Goal: Task Accomplishment & Management: Manage account settings

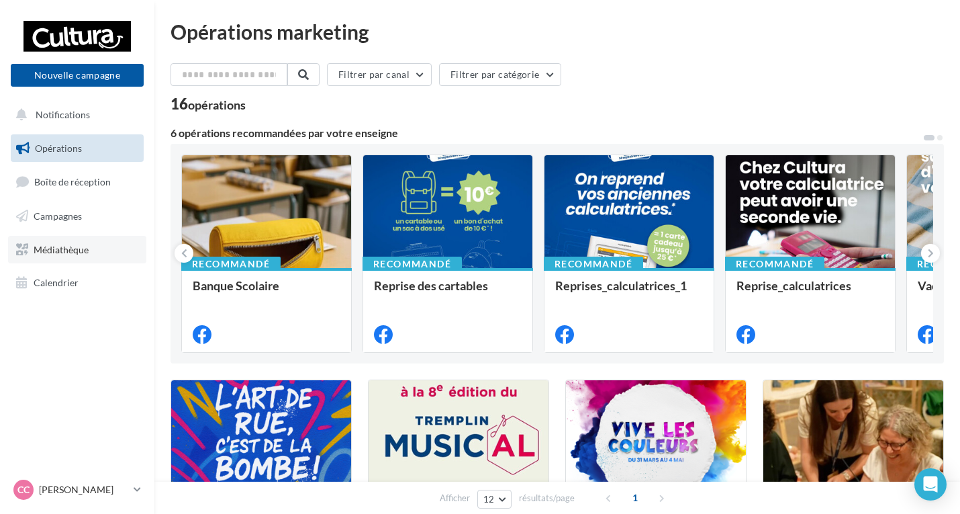
click at [83, 241] on link "Médiathèque" at bounding box center [77, 250] width 138 height 28
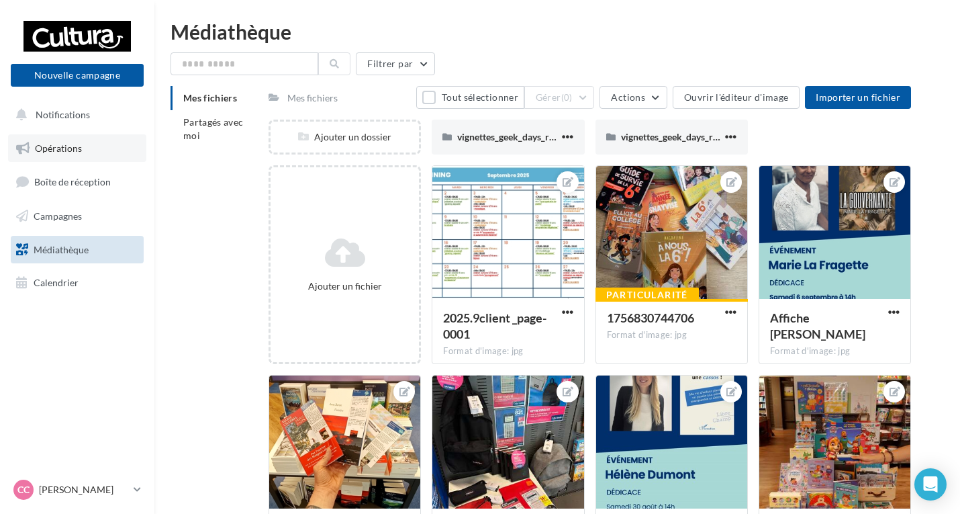
click at [71, 141] on link "Opérations" at bounding box center [77, 148] width 138 height 28
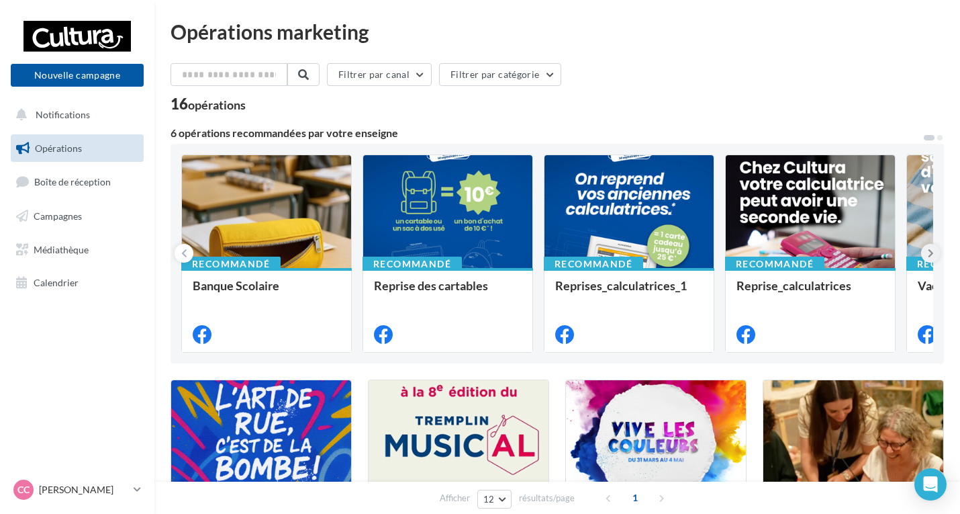
click at [936, 252] on button at bounding box center [930, 253] width 19 height 19
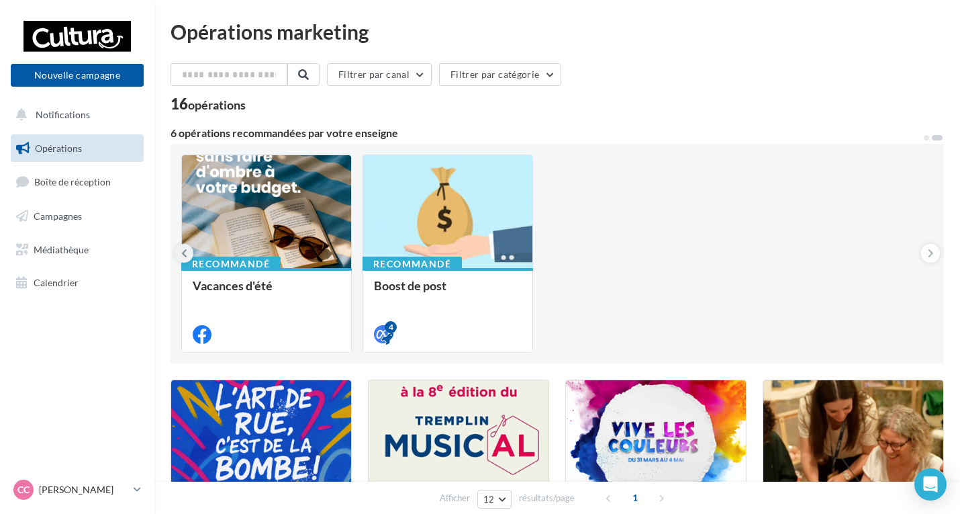
click at [181, 256] on icon at bounding box center [184, 252] width 6 height 13
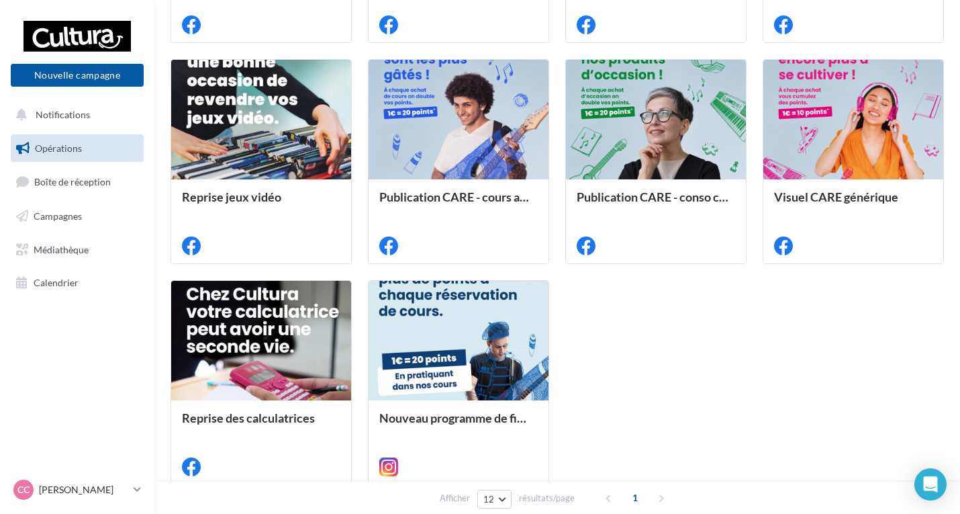
scroll to position [604, 0]
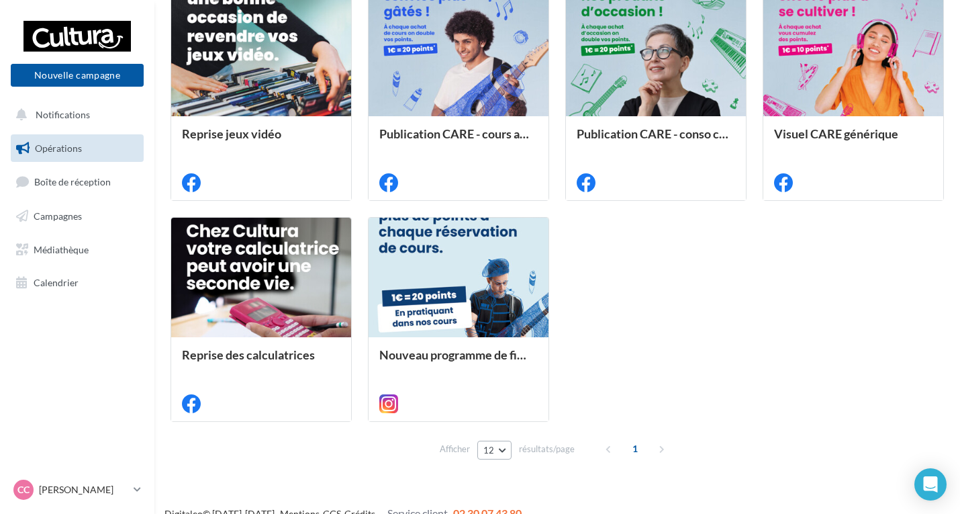
click at [507, 450] on button "12" at bounding box center [494, 449] width 34 height 19
click at [505, 426] on button "96" at bounding box center [524, 425] width 94 height 23
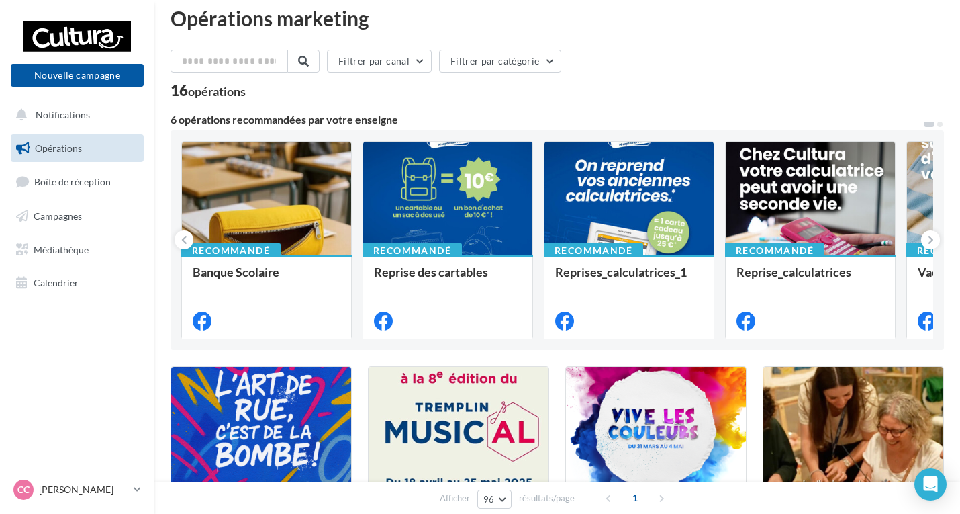
scroll to position [0, 0]
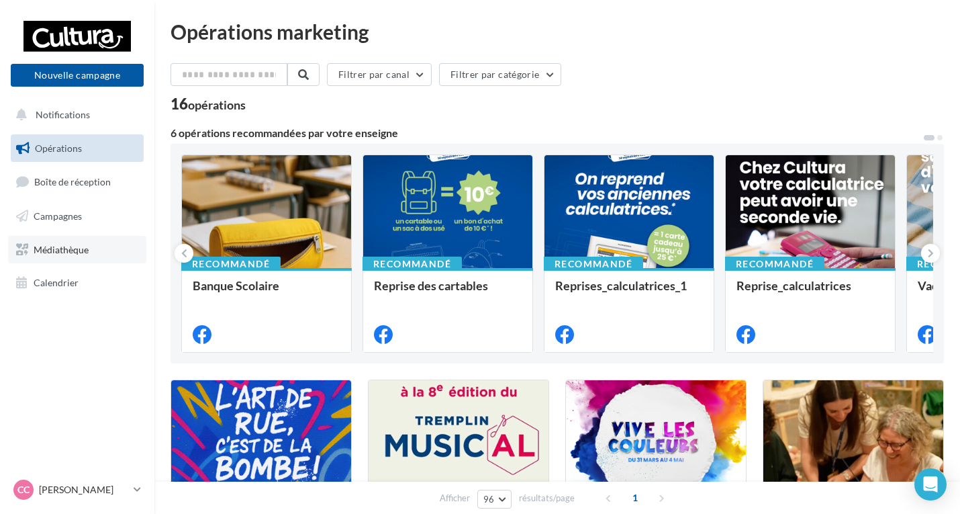
click at [81, 251] on span "Médiathèque" at bounding box center [61, 248] width 55 height 11
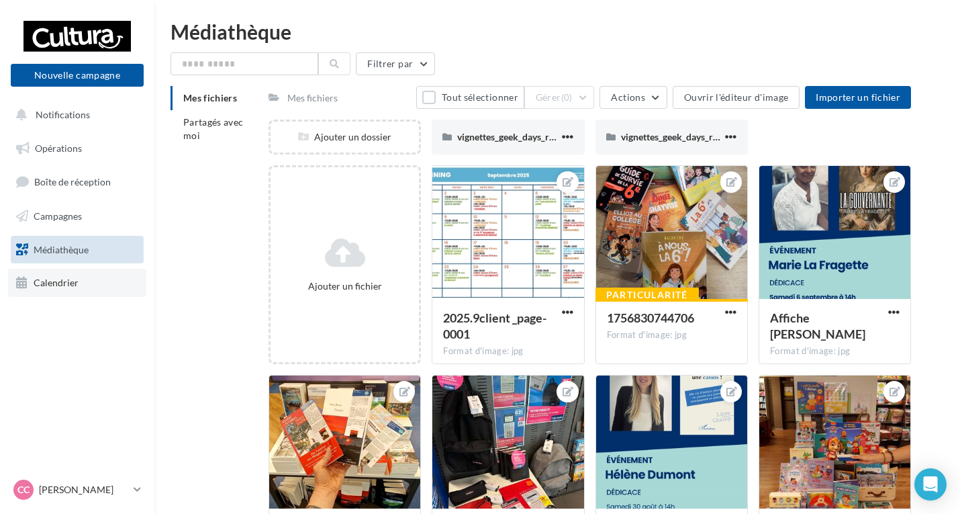
click at [70, 286] on span "Calendrier" at bounding box center [56, 282] width 45 height 11
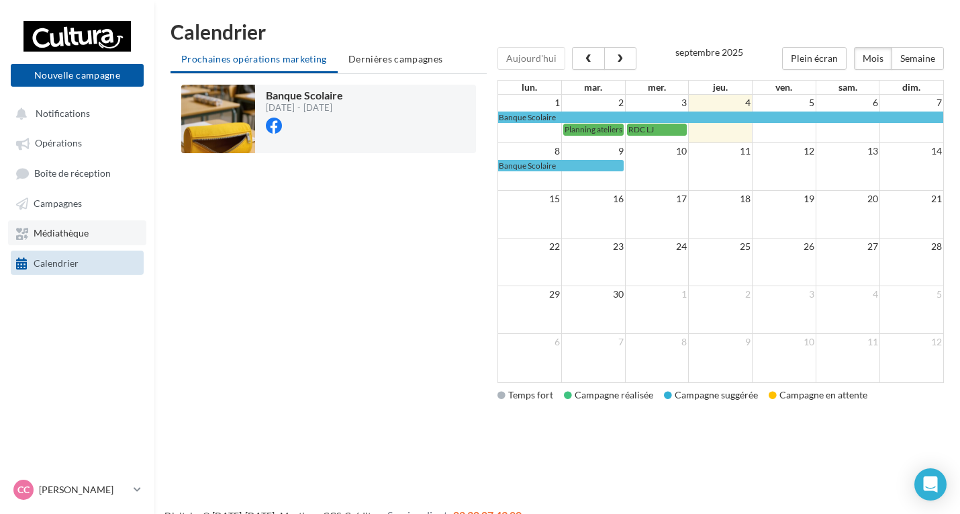
click at [67, 238] on span "Médiathèque" at bounding box center [61, 233] width 55 height 11
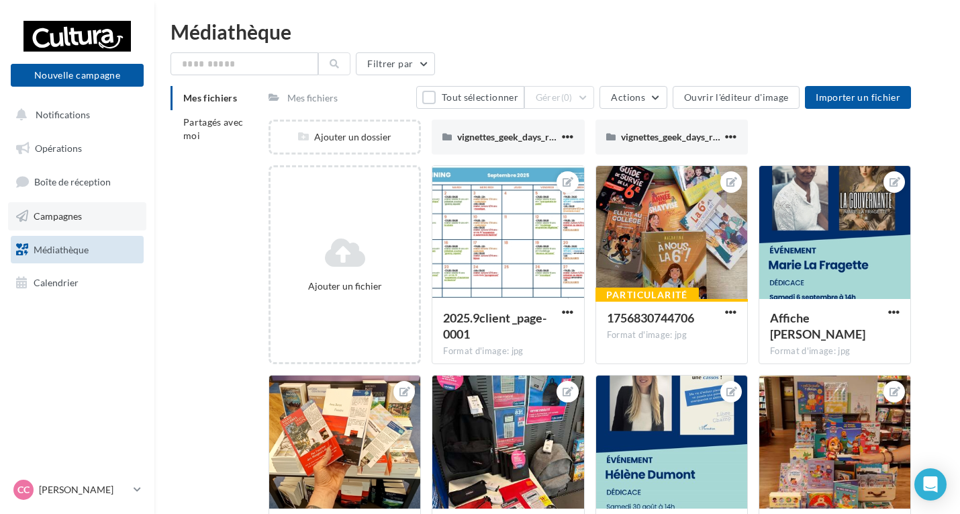
click at [117, 211] on link "Campagnes" at bounding box center [77, 216] width 138 height 28
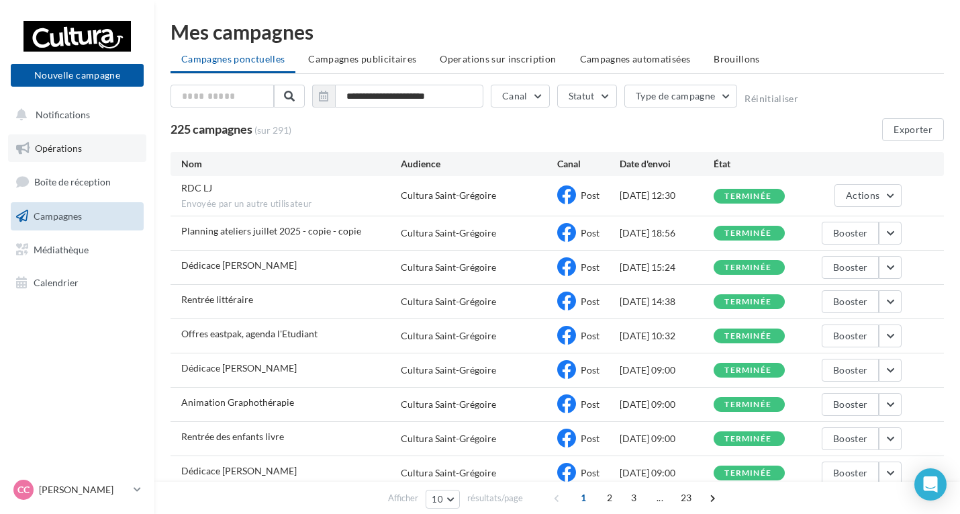
click at [91, 148] on link "Opérations" at bounding box center [77, 148] width 138 height 28
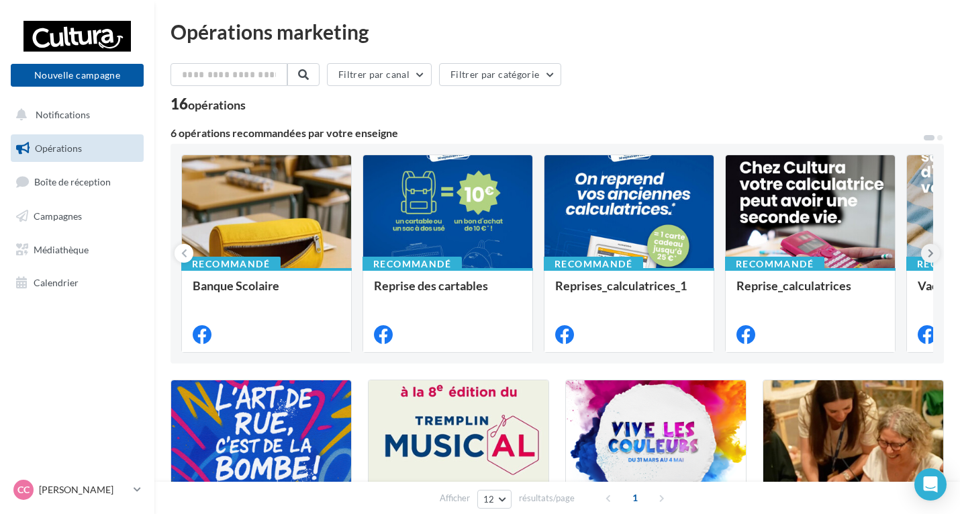
click at [936, 254] on button at bounding box center [930, 253] width 19 height 19
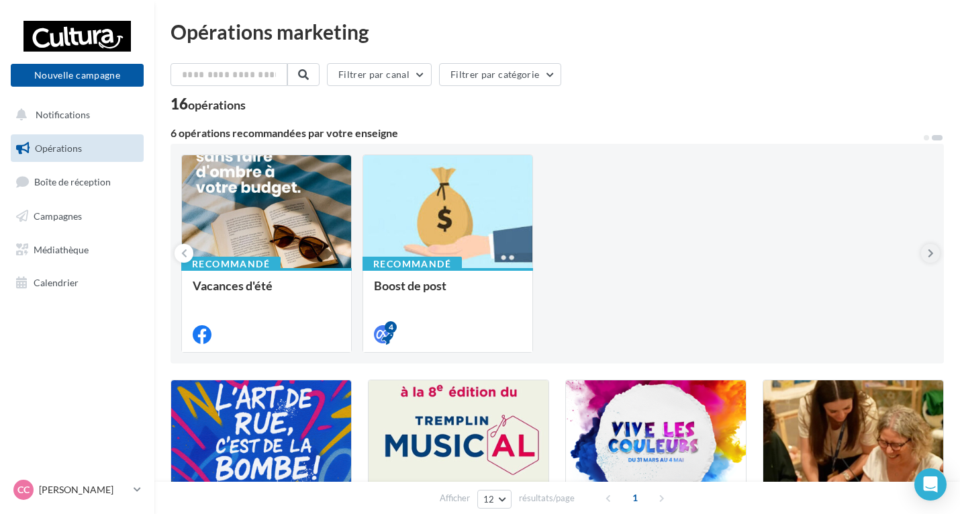
click at [936, 254] on button at bounding box center [930, 253] width 19 height 19
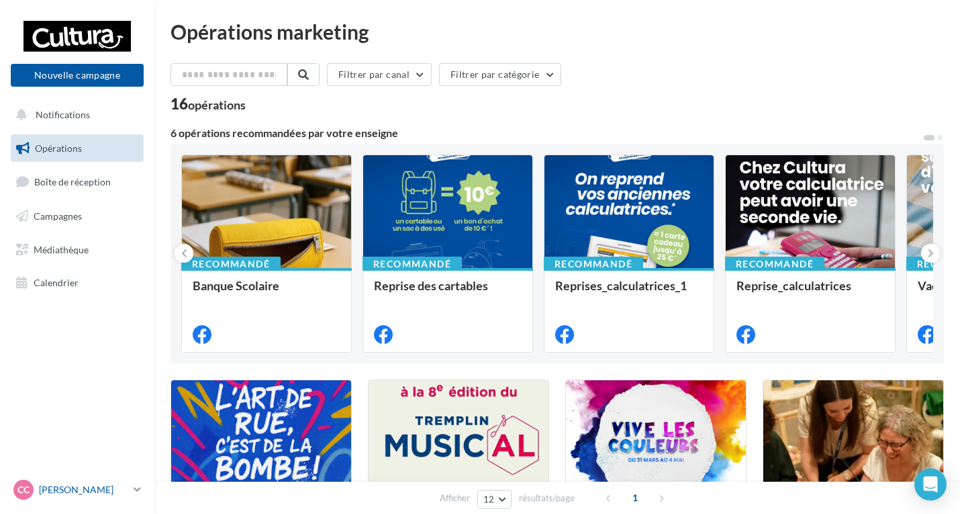
click at [131, 493] on link "CC [PERSON_NAME] 00uab9nnl4uuedwov417" at bounding box center [77, 490] width 133 height 26
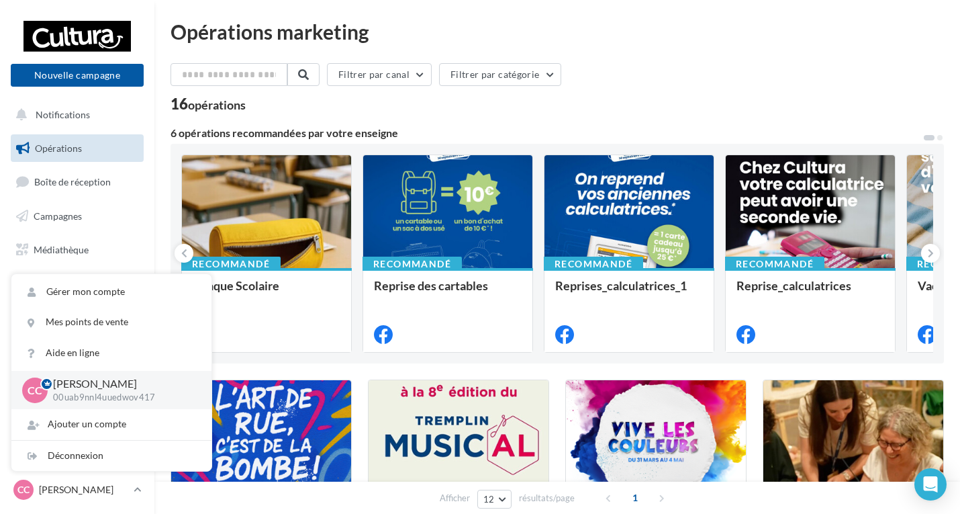
click at [621, 84] on div "Filtrer par canal Filtrer par catégorie" at bounding box center [557, 77] width 773 height 28
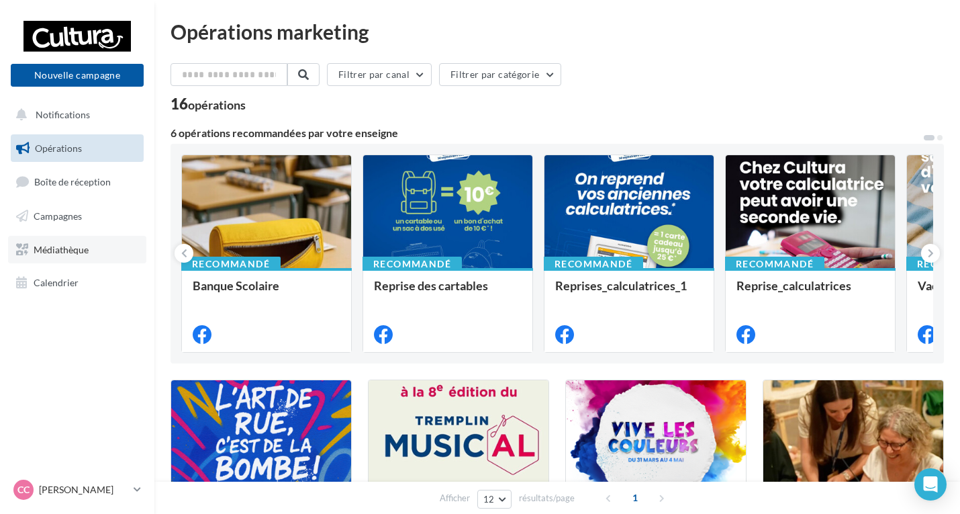
click at [56, 246] on span "Médiathèque" at bounding box center [61, 248] width 55 height 11
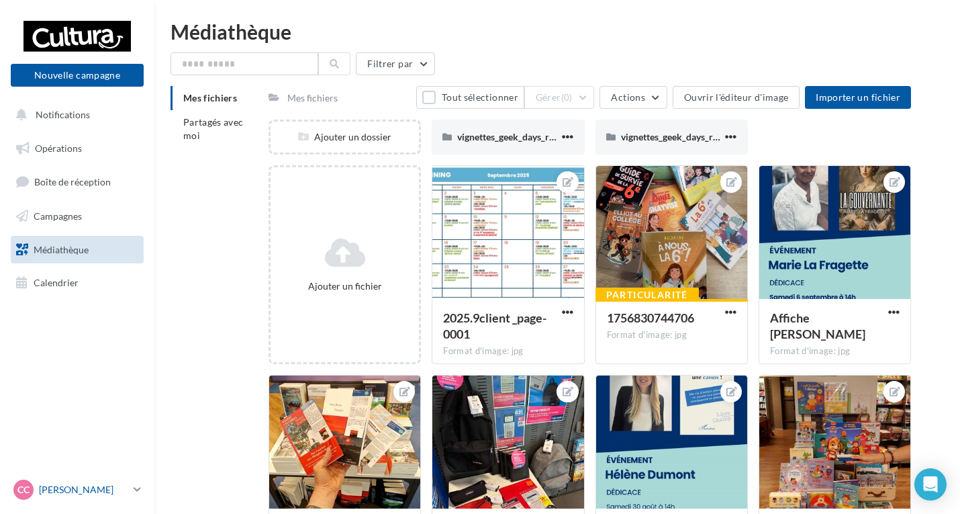
click at [86, 500] on link "CC [PERSON_NAME] 00uab9nnl4uuedwov417" at bounding box center [77, 490] width 133 height 26
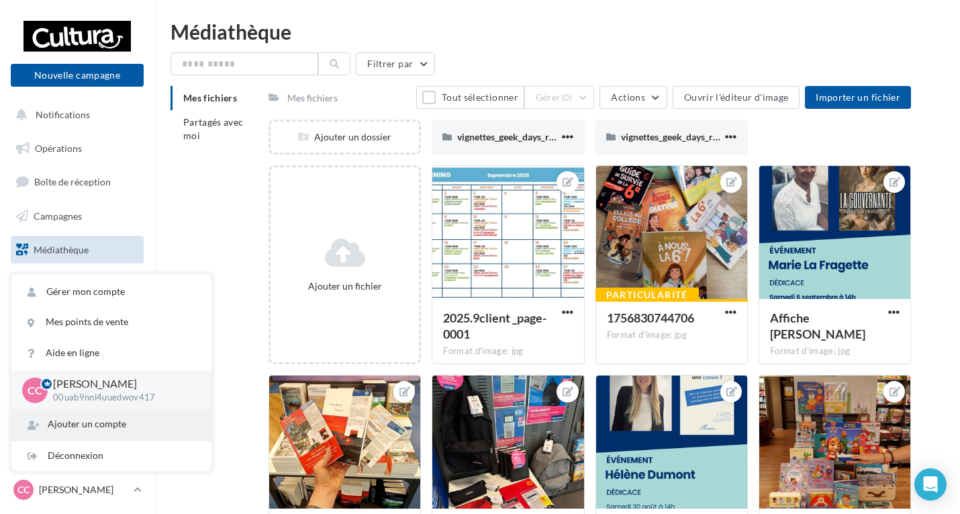
click at [118, 430] on div "Ajouter un compte" at bounding box center [111, 424] width 200 height 30
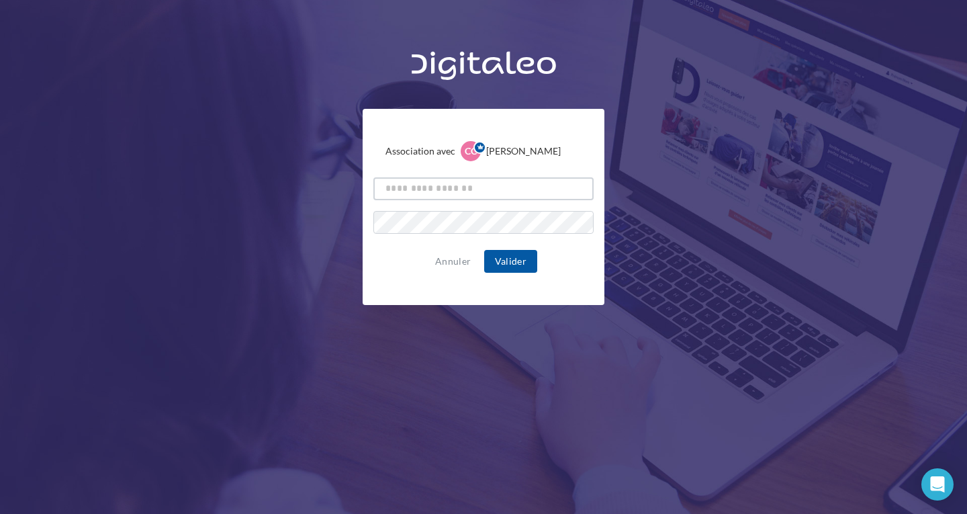
click at [419, 189] on input "text" at bounding box center [483, 188] width 220 height 23
type input "**********"
click at [526, 258] on button "Valider" at bounding box center [510, 261] width 53 height 23
click at [527, 252] on button "Valider" at bounding box center [510, 261] width 53 height 23
click at [493, 263] on button "Valider" at bounding box center [510, 261] width 53 height 23
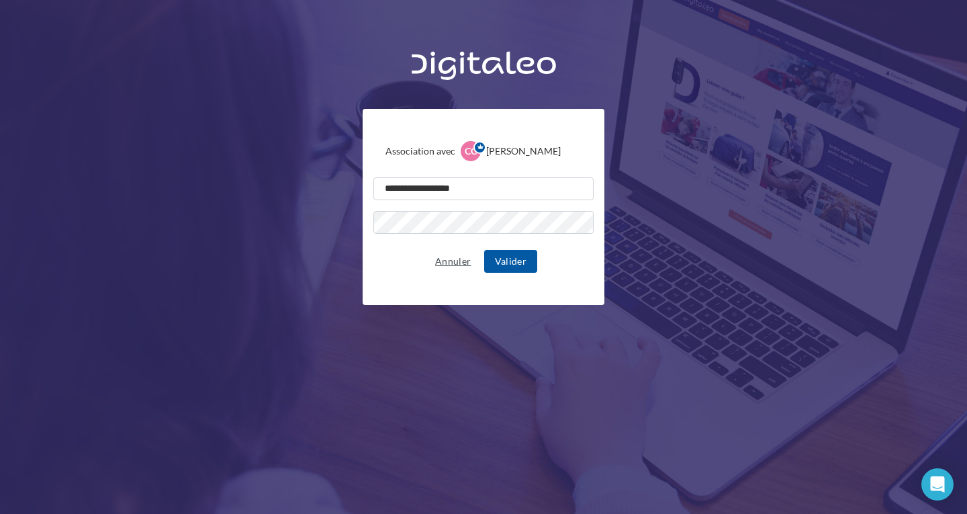
click at [437, 258] on button "Annuler" at bounding box center [453, 261] width 46 height 16
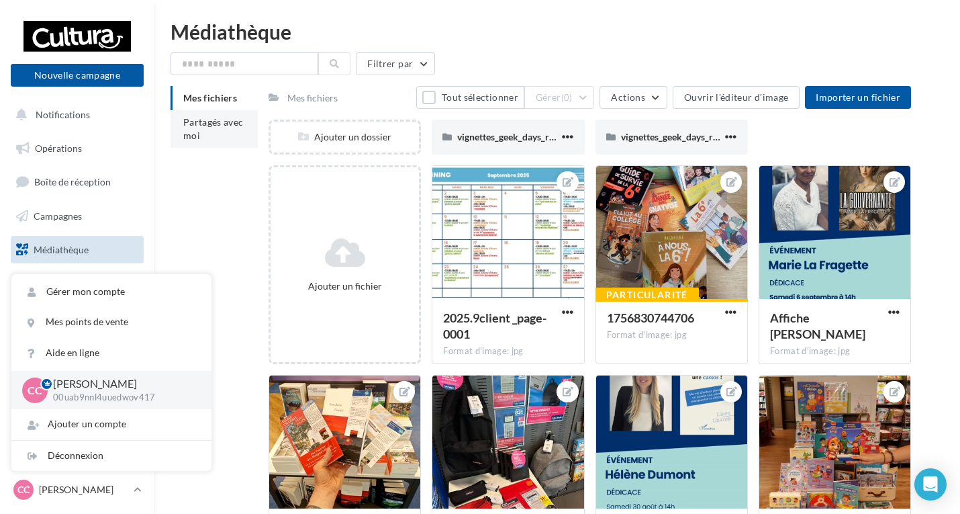
click at [233, 123] on span "Partagés avec moi" at bounding box center [213, 128] width 60 height 25
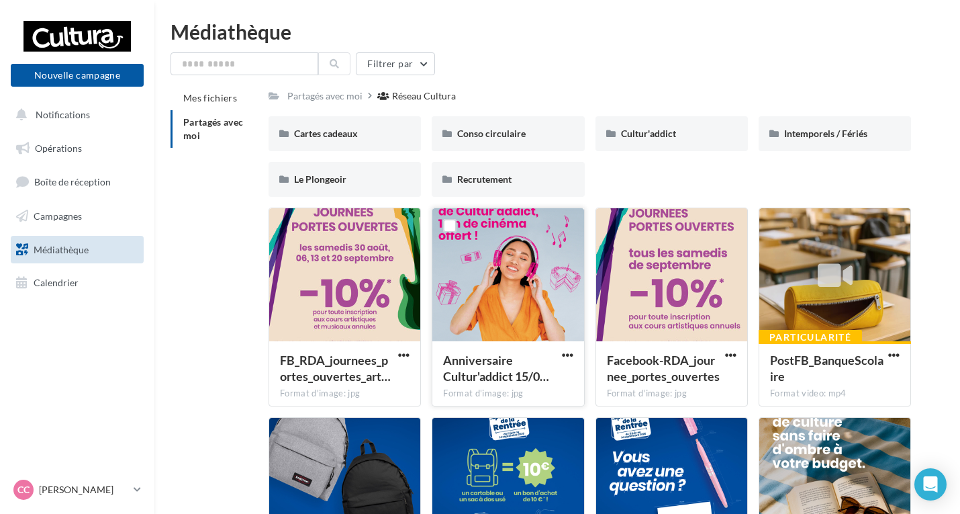
click at [507, 307] on div at bounding box center [507, 275] width 151 height 134
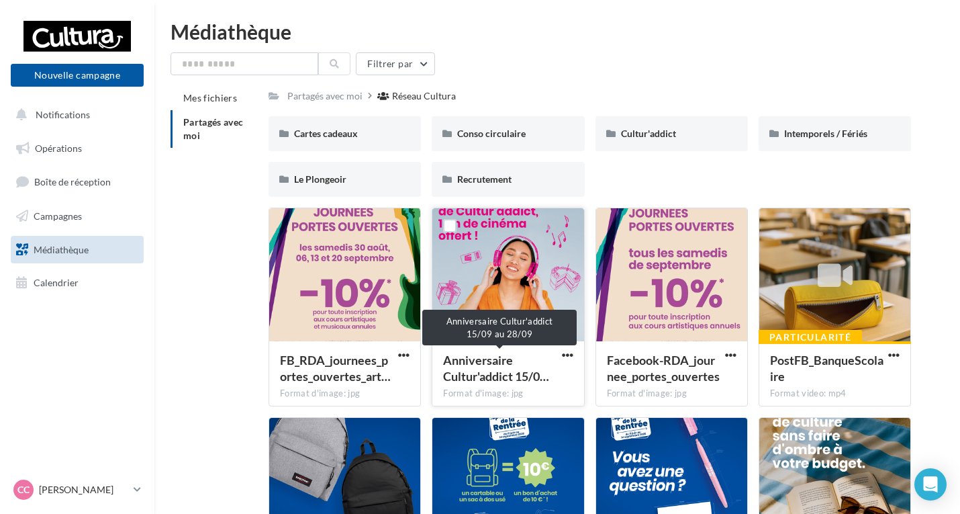
click at [510, 362] on span "Anniversaire Cultur'addict 15/0…" at bounding box center [496, 367] width 106 height 31
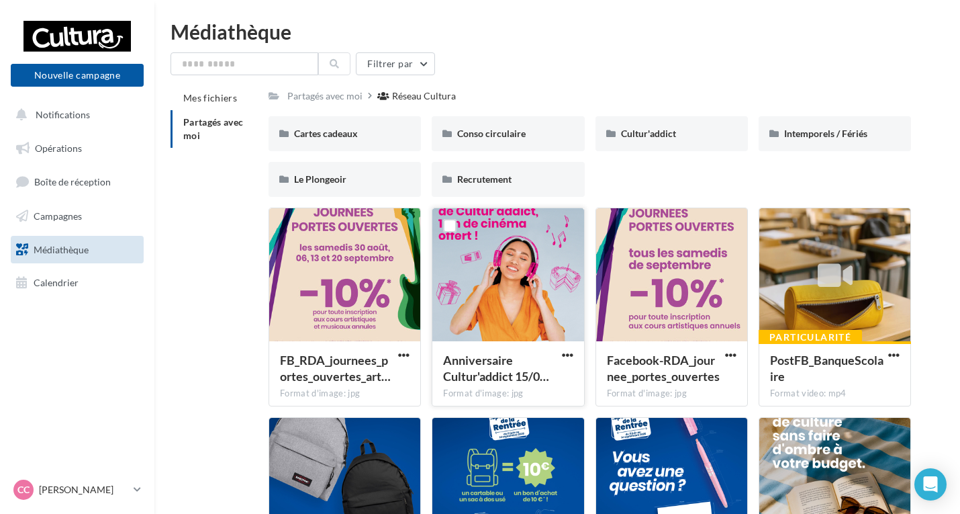
click at [566, 346] on div "Anniversaire Cultur'addict 15/0… Format d'image: jpg" at bounding box center [507, 372] width 151 height 63
click at [565, 352] on span "button" at bounding box center [567, 354] width 11 height 11
click at [451, 223] on label at bounding box center [449, 225] width 13 height 13
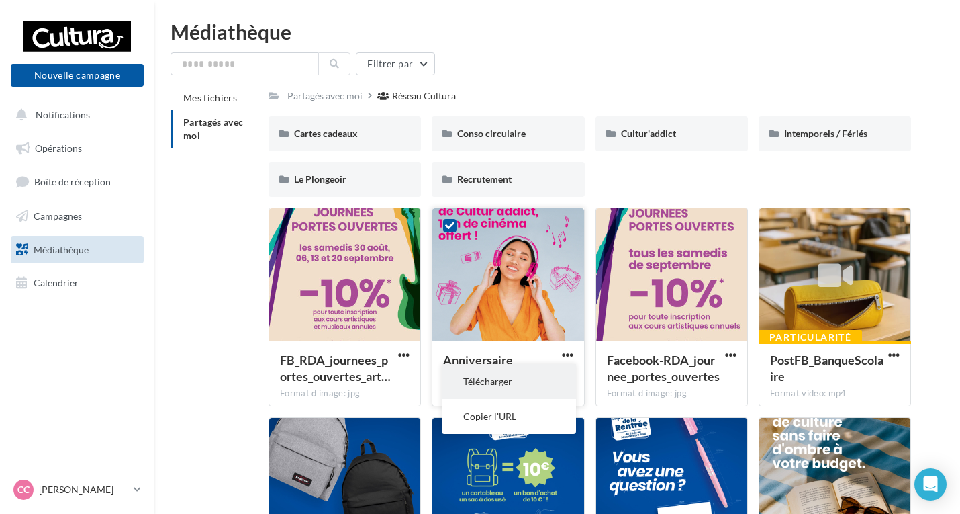
click at [534, 384] on button "Télécharger" at bounding box center [509, 381] width 134 height 35
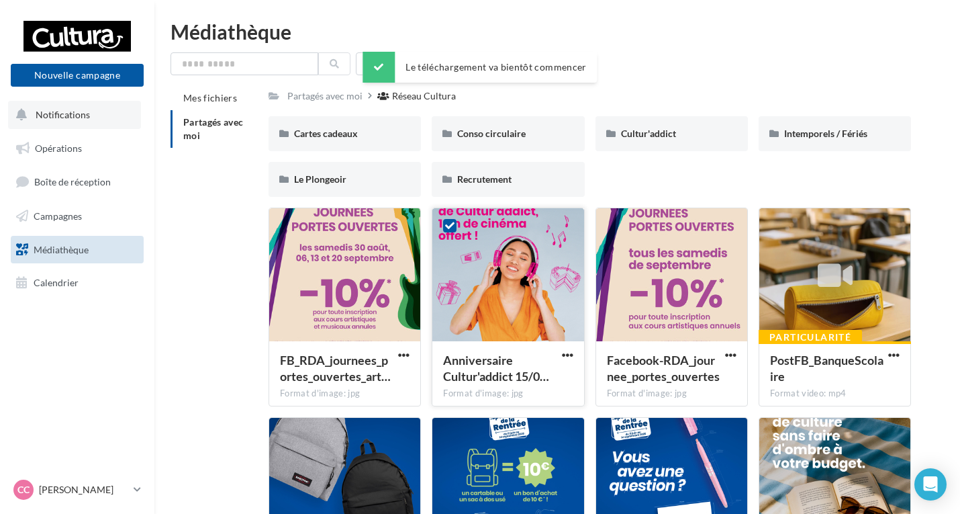
click at [56, 113] on span "Notifications" at bounding box center [63, 114] width 54 height 11
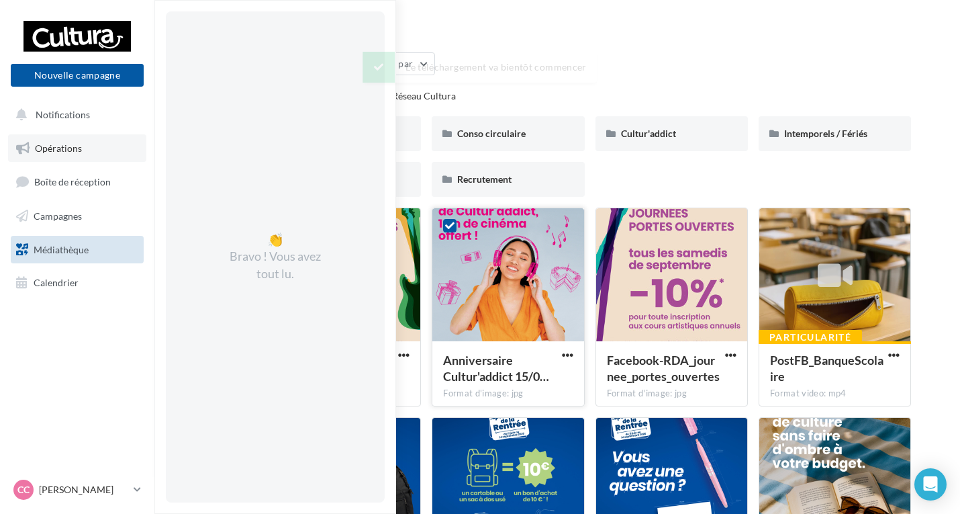
click at [87, 153] on link "Opérations" at bounding box center [77, 148] width 138 height 28
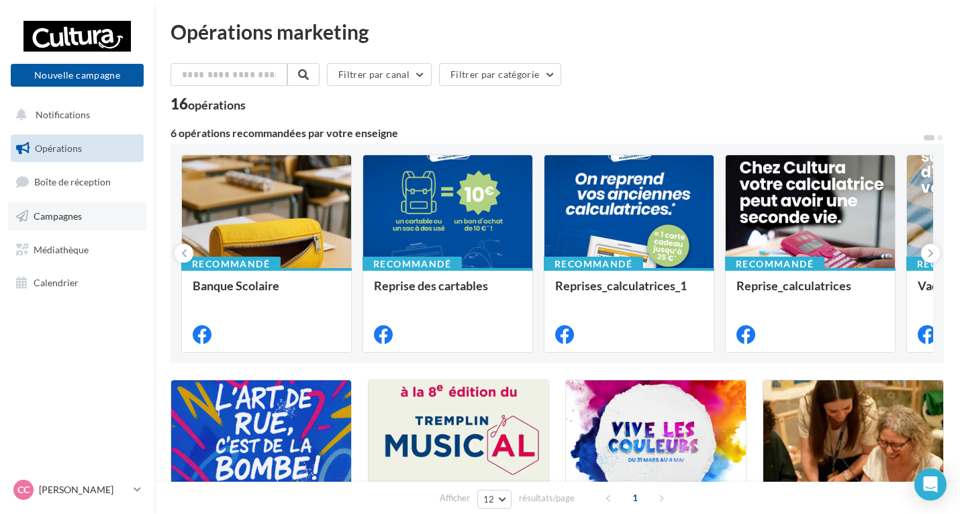
click at [86, 206] on link "Campagnes" at bounding box center [77, 216] width 138 height 28
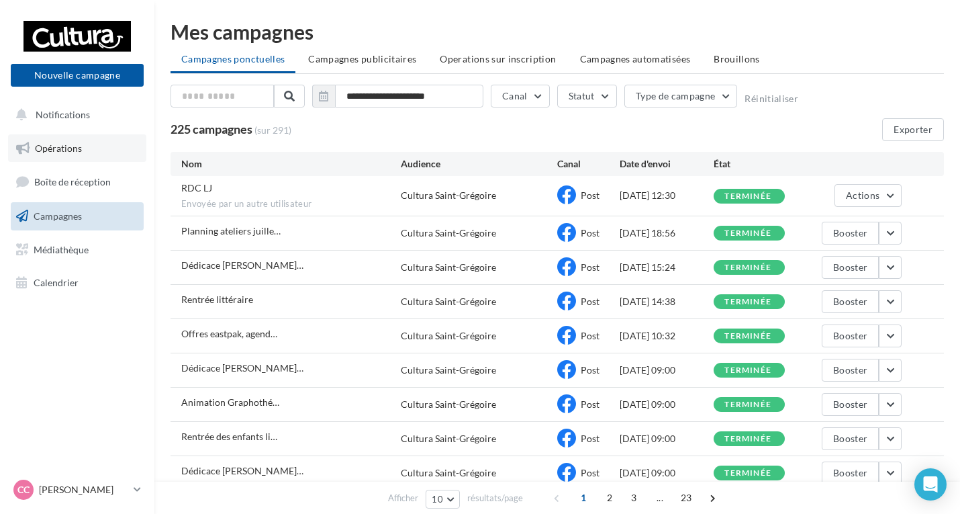
click at [102, 147] on link "Opérations" at bounding box center [77, 148] width 138 height 28
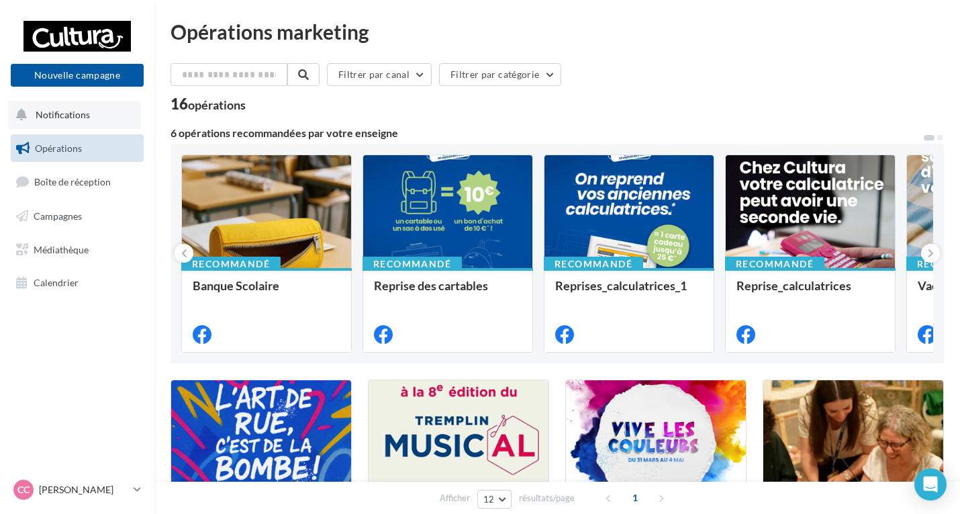
click at [86, 110] on span "Notifications" at bounding box center [63, 114] width 54 height 11
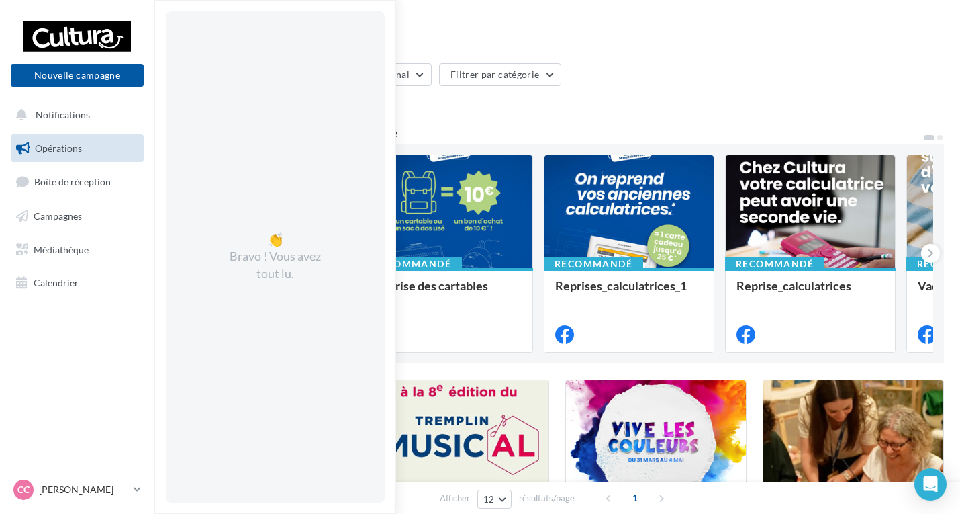
click at [92, 158] on link "Opérations" at bounding box center [77, 148] width 138 height 28
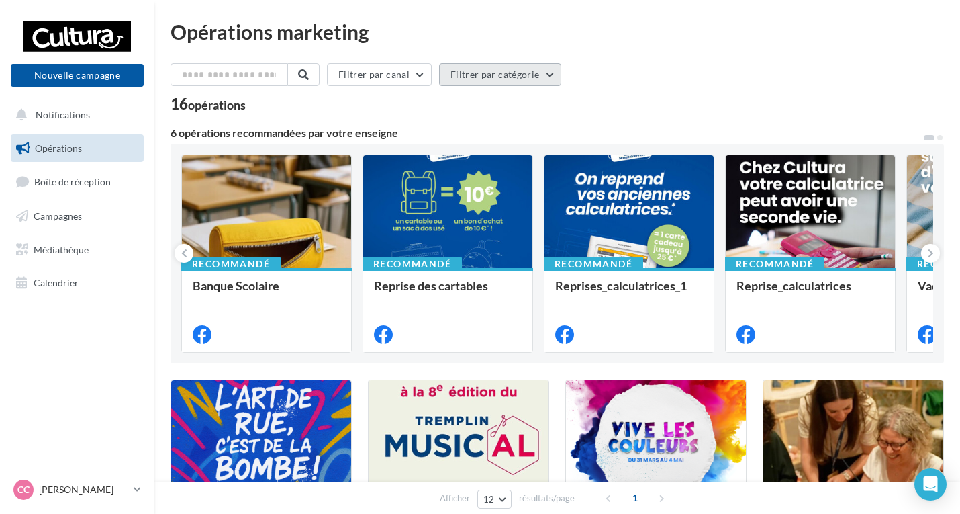
click at [517, 80] on button "Filtrer par catégorie" at bounding box center [500, 74] width 122 height 23
click at [658, 64] on div "Filtrer par canal Filtrer par catégorie Toutes les catégories" at bounding box center [557, 77] width 773 height 28
click at [97, 183] on span "Boîte de réception" at bounding box center [72, 181] width 77 height 11
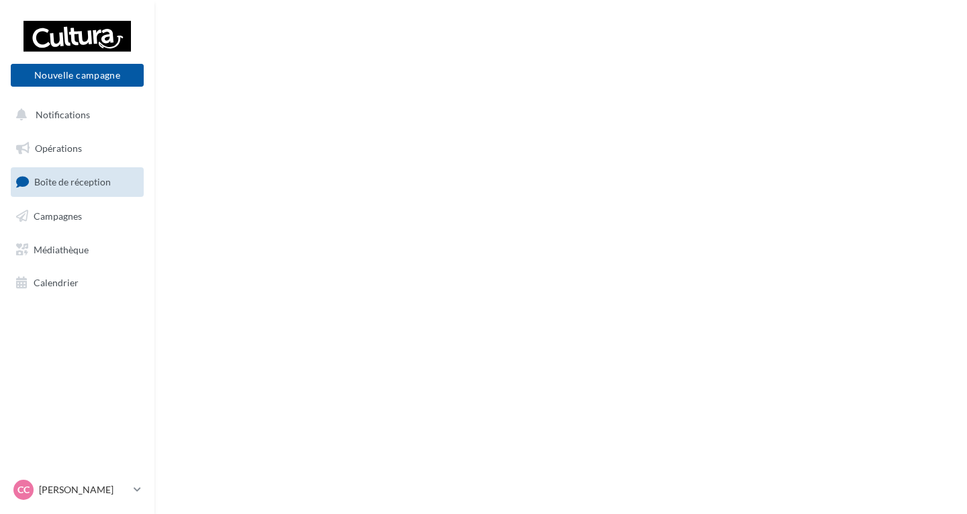
click at [75, 220] on span "Campagnes" at bounding box center [58, 215] width 48 height 11
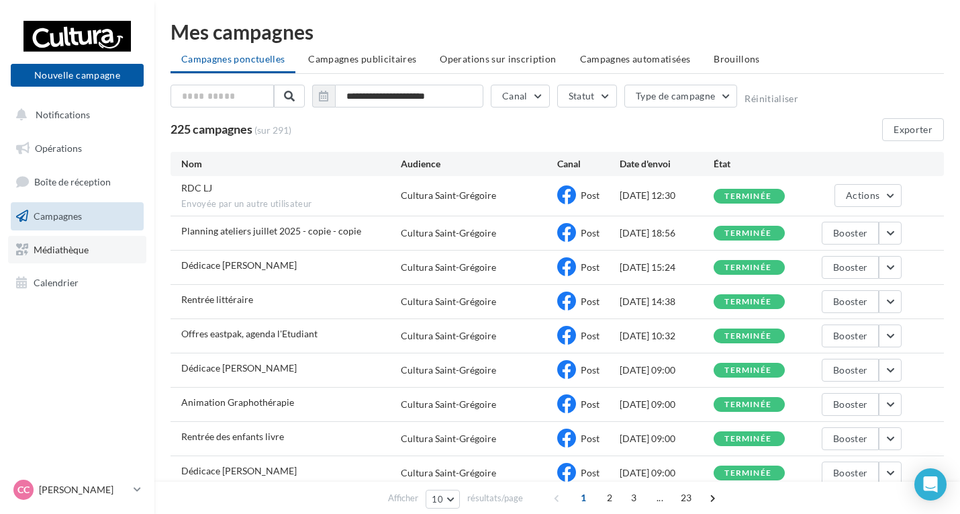
click at [105, 244] on link "Médiathèque" at bounding box center [77, 250] width 138 height 28
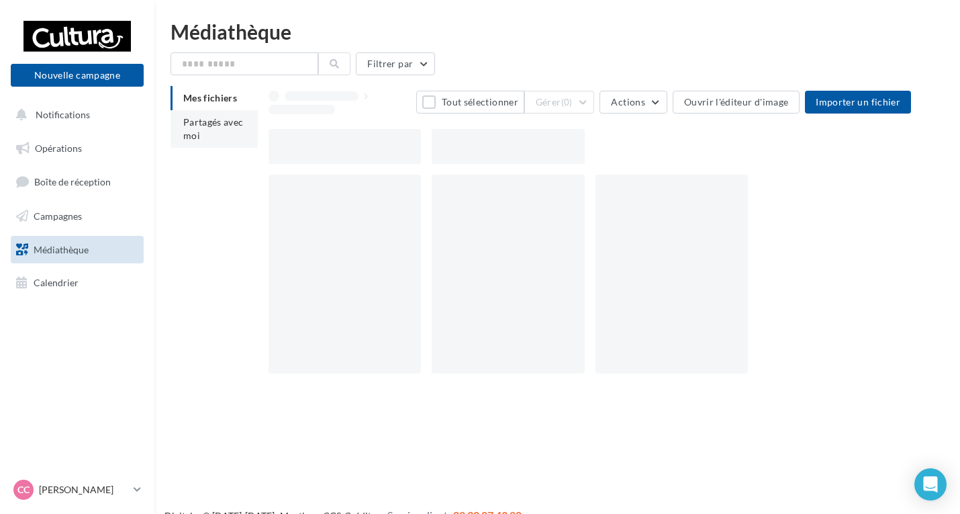
click at [205, 133] on li "Partagés avec moi" at bounding box center [214, 129] width 87 height 38
